Goal: Task Accomplishment & Management: Manage account settings

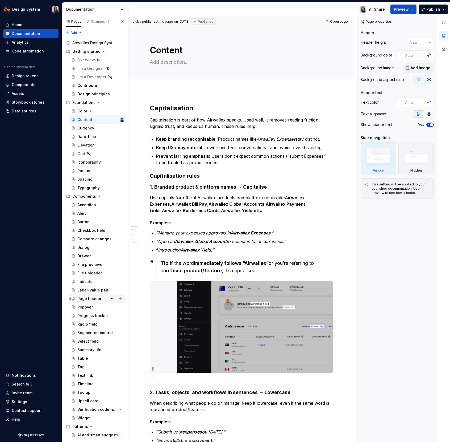
type textarea "*"
click at [27, 295] on div "Settings" at bounding box center [30, 400] width 51 height 5
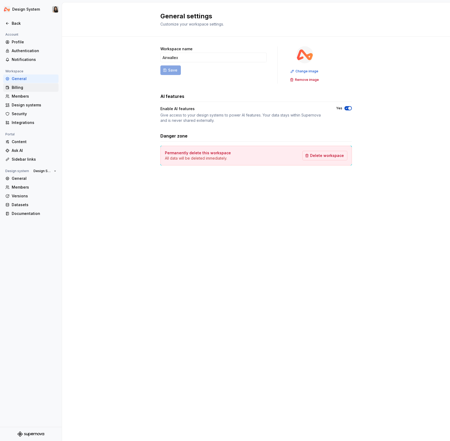
click at [28, 87] on div "Billing" at bounding box center [34, 87] width 45 height 5
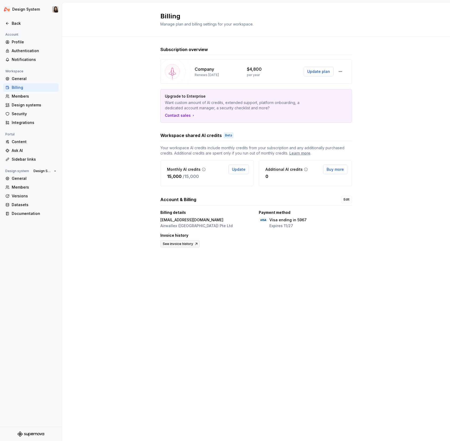
click at [184, 244] on span "See invoice history" at bounding box center [178, 244] width 30 height 4
click at [340, 71] on button "button" at bounding box center [341, 72] width 10 height 10
click at [362, 63] on div "Subscription overview Company Renews [DATE] $4,800 per year Update plan Upgrade…" at bounding box center [256, 153] width 388 height 232
click at [239, 172] on span "Update" at bounding box center [239, 169] width 14 height 5
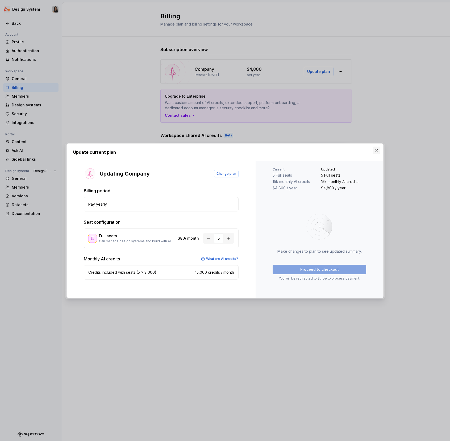
click at [379, 149] on button "button" at bounding box center [376, 150] width 7 height 7
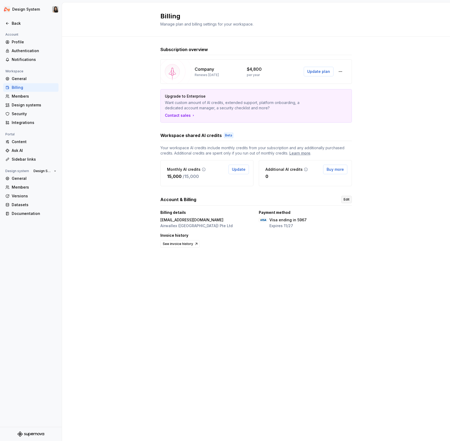
click at [342, 198] on link "Edit" at bounding box center [347, 199] width 11 height 7
click at [184, 282] on div "Billing Manage plan and billing settings for your workspace. Subscription overv…" at bounding box center [256, 221] width 388 height 439
drag, startPoint x: 196, startPoint y: 76, endPoint x: 216, endPoint y: 76, distance: 20.0
click at [216, 76] on p "Renews [DATE]" at bounding box center [207, 75] width 24 height 4
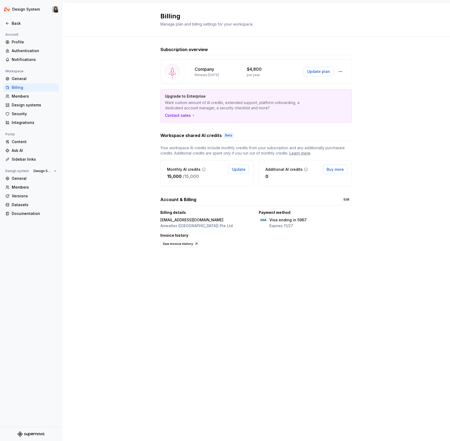
click at [216, 76] on p "Renews [DATE]" at bounding box center [207, 75] width 24 height 4
click at [27, 186] on div "Members" at bounding box center [34, 187] width 45 height 5
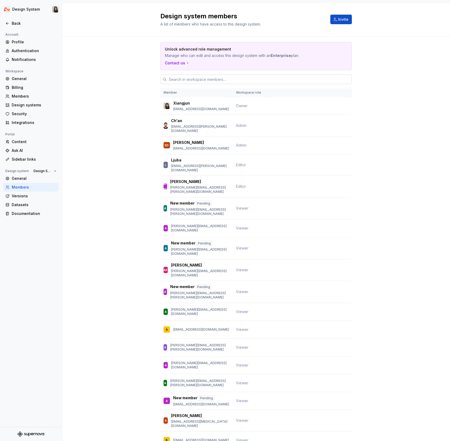
click at [206, 80] on input "text" at bounding box center [259, 80] width 185 height 10
paste input "belinda.lam@airwallex.com"
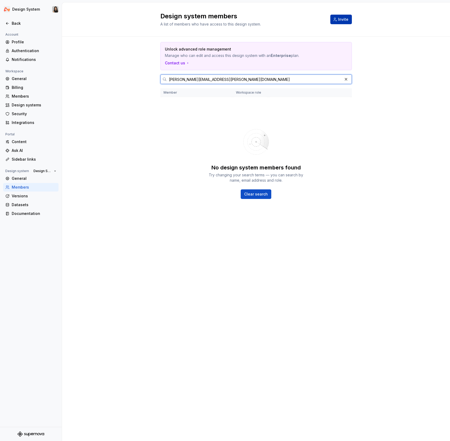
type input "belinda.lam@airwallex.com"
click at [340, 18] on span "Invite" at bounding box center [343, 19] width 10 height 5
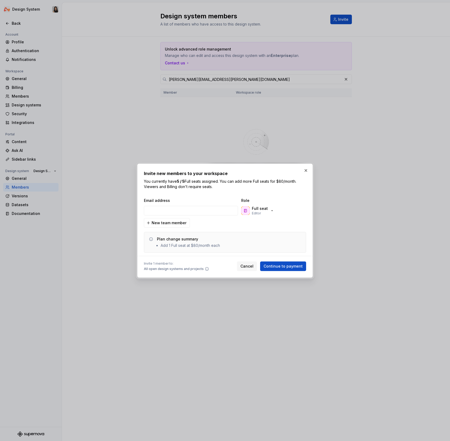
type input "belinda.lam@airwallex.com"
click at [262, 211] on div "Full seat Editor" at bounding box center [260, 211] width 16 height 10
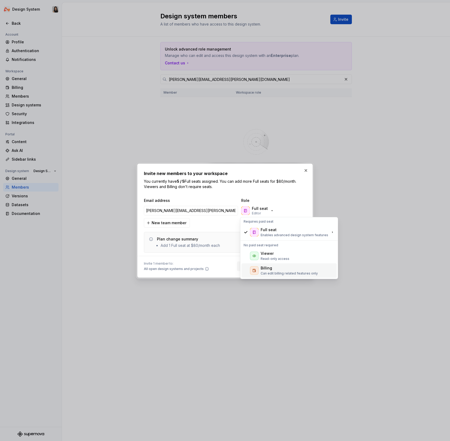
click at [275, 273] on p "Can edit billing related features only" at bounding box center [289, 274] width 57 height 4
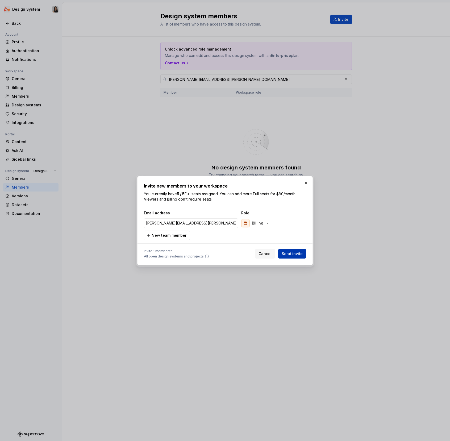
click at [290, 254] on span "Send invite" at bounding box center [292, 253] width 21 height 5
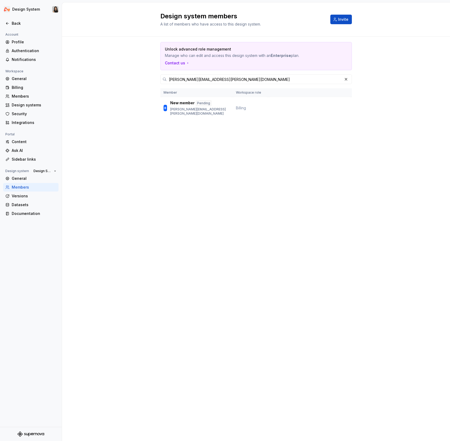
click at [309, 182] on div "Design system members A list of members who have access to this design system. …" at bounding box center [256, 221] width 388 height 439
click at [29, 213] on div "Documentation" at bounding box center [34, 213] width 45 height 5
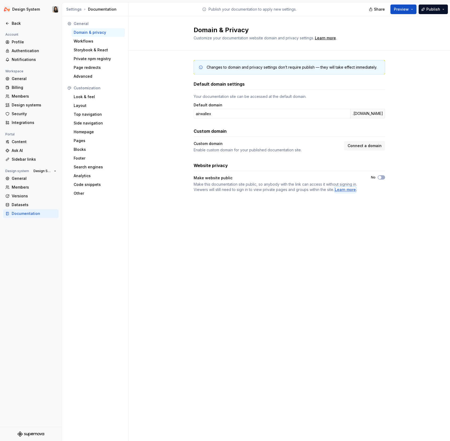
click at [351, 189] on div "Learn more" at bounding box center [345, 189] width 21 height 5
click at [23, 179] on div "General" at bounding box center [34, 178] width 45 height 5
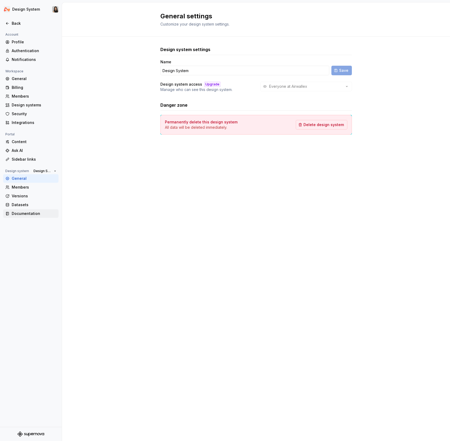
click at [33, 217] on div "Documentation" at bounding box center [30, 213] width 55 height 9
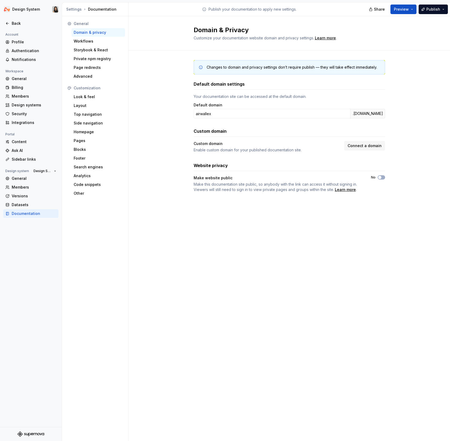
click at [33, 213] on div "Documentation" at bounding box center [34, 213] width 45 height 5
click at [222, 113] on input "airwallex" at bounding box center [272, 114] width 157 height 10
click at [347, 130] on div "Custom domain" at bounding box center [290, 131] width 192 height 6
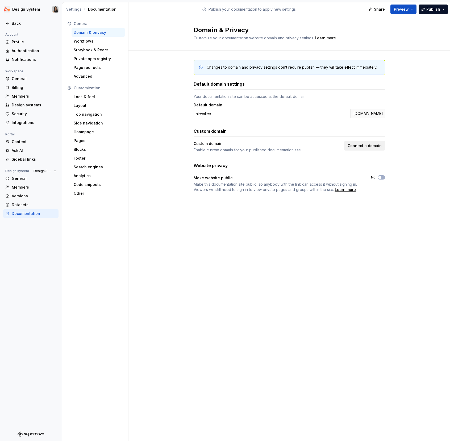
click at [378, 142] on button "Connect a domain" at bounding box center [364, 146] width 41 height 10
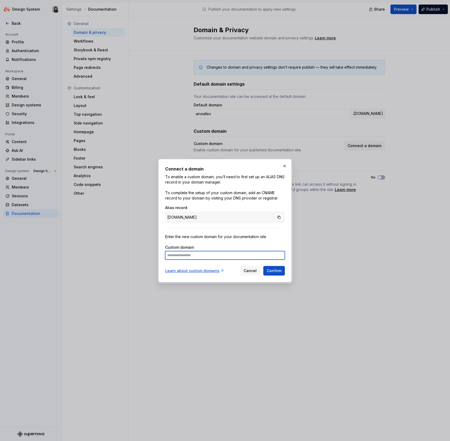
click at [197, 258] on input at bounding box center [225, 255] width 120 height 9
paste input "*********"
type input "**********"
click at [210, 274] on div "Learn about custom domains Cancel Confirm" at bounding box center [225, 270] width 120 height 12
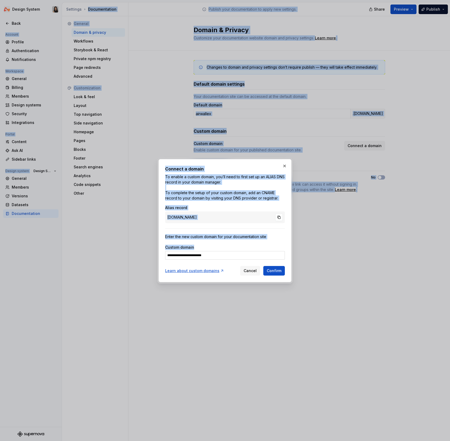
copy body "Design System Back Account Profile Authentication Notifications Workspace Gener…"
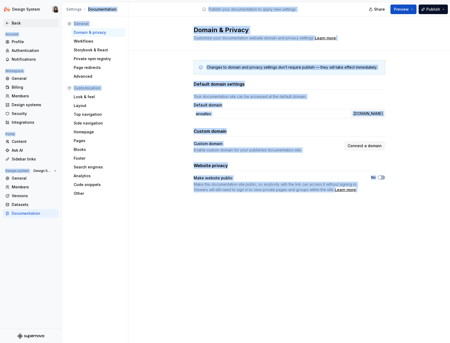
click at [13, 22] on div "Back" at bounding box center [34, 22] width 45 height 5
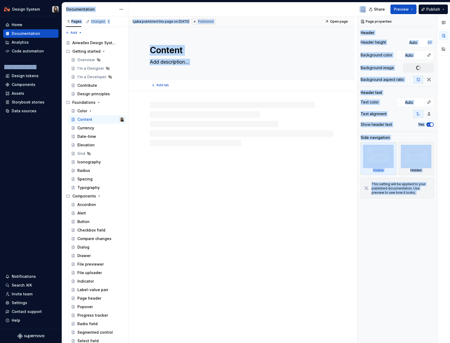
click at [247, 36] on div "Content" at bounding box center [242, 53] width 184 height 52
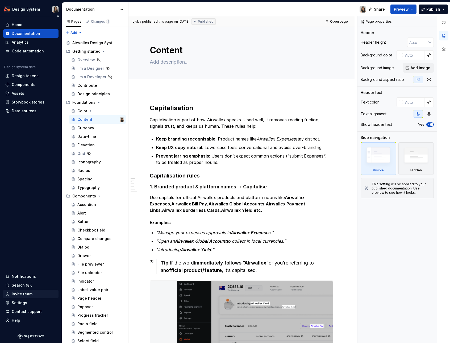
click at [19, 293] on div "Invite team" at bounding box center [22, 293] width 21 height 5
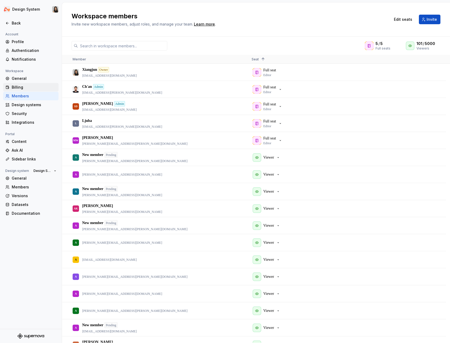
click at [36, 87] on div "Billing" at bounding box center [34, 87] width 45 height 5
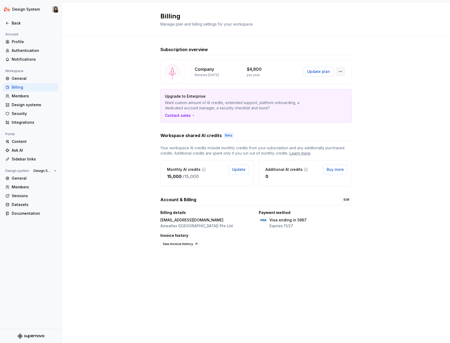
click at [339, 76] on button "button" at bounding box center [341, 72] width 10 height 10
click at [352, 83] on div "Manage workspace members" at bounding box center [373, 82] width 55 height 5
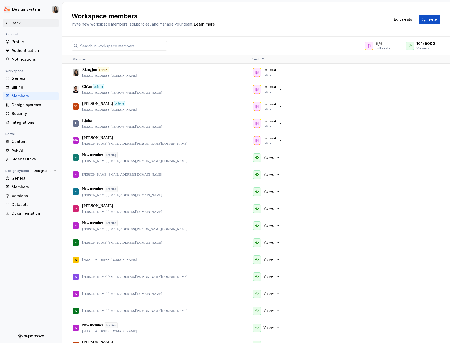
click at [9, 22] on icon at bounding box center [7, 23] width 4 height 4
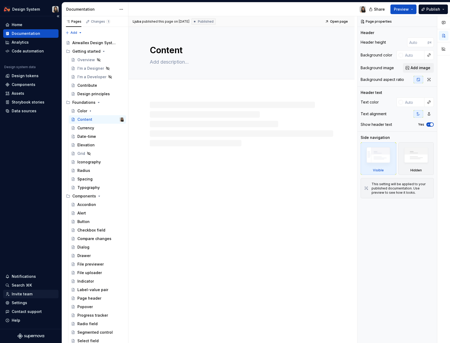
type textarea "*"
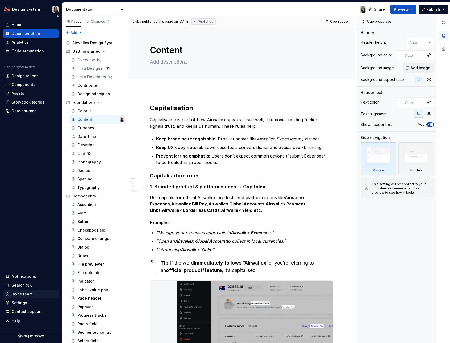
click at [26, 295] on div "Invite team" at bounding box center [22, 293] width 21 height 5
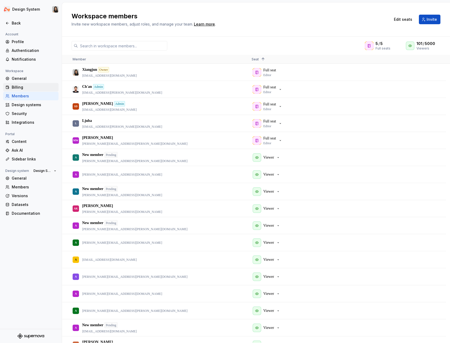
click at [24, 89] on div "Billing" at bounding box center [34, 87] width 45 height 5
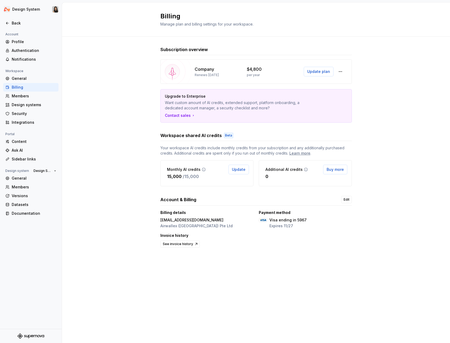
click at [250, 77] on p "per year" at bounding box center [253, 75] width 13 height 4
click at [242, 169] on span "Update" at bounding box center [239, 169] width 14 height 5
drag, startPoint x: 341, startPoint y: 71, endPoint x: 362, endPoint y: 43, distance: 35.1
click at [362, 43] on div "Subscription overview Company Renews [DATE] $4,800 per year Update plan Upgrade…" at bounding box center [256, 153] width 388 height 232
click at [330, 69] on button "Update plan" at bounding box center [319, 72] width 30 height 10
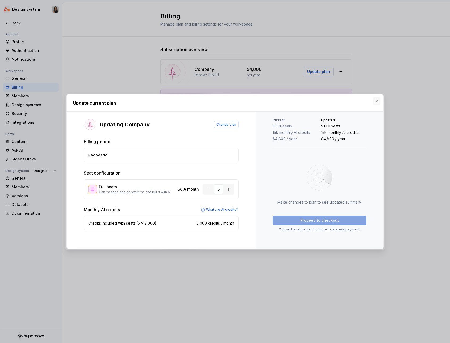
click at [377, 99] on button "button" at bounding box center [376, 100] width 7 height 7
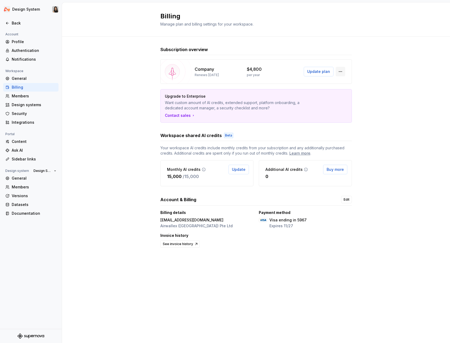
click at [342, 68] on button "button" at bounding box center [341, 72] width 10 height 10
click at [360, 220] on div "Subscription overview Company Renews [DATE] $4,800 per year Update plan Upgrade…" at bounding box center [256, 153] width 388 height 232
click at [358, 223] on div "Subscription overview Company Renews [DATE] $4,800 per year Update plan Upgrade…" at bounding box center [256, 153] width 388 height 232
click at [185, 248] on link "See invoice history" at bounding box center [180, 243] width 39 height 7
